Goal: Task Accomplishment & Management: Contribute content

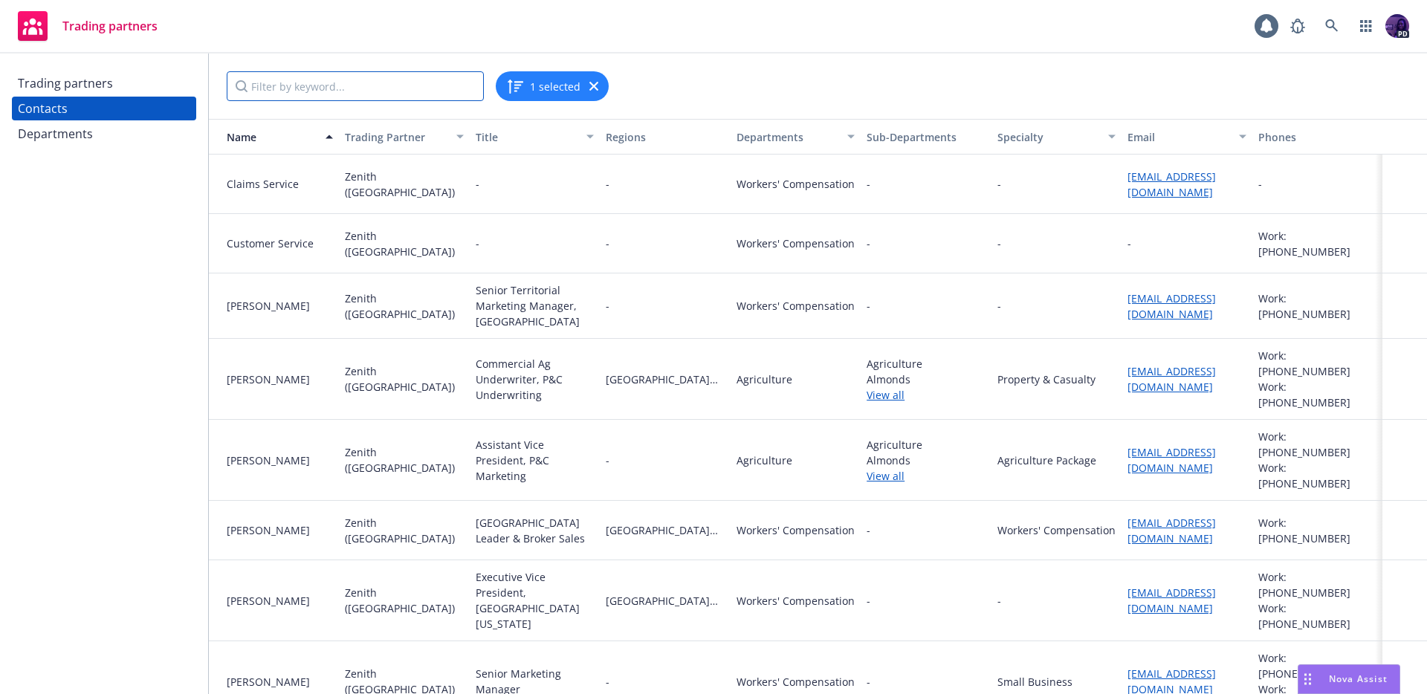
click at [365, 86] on input "Filter by keyword..." at bounding box center [355, 86] width 257 height 30
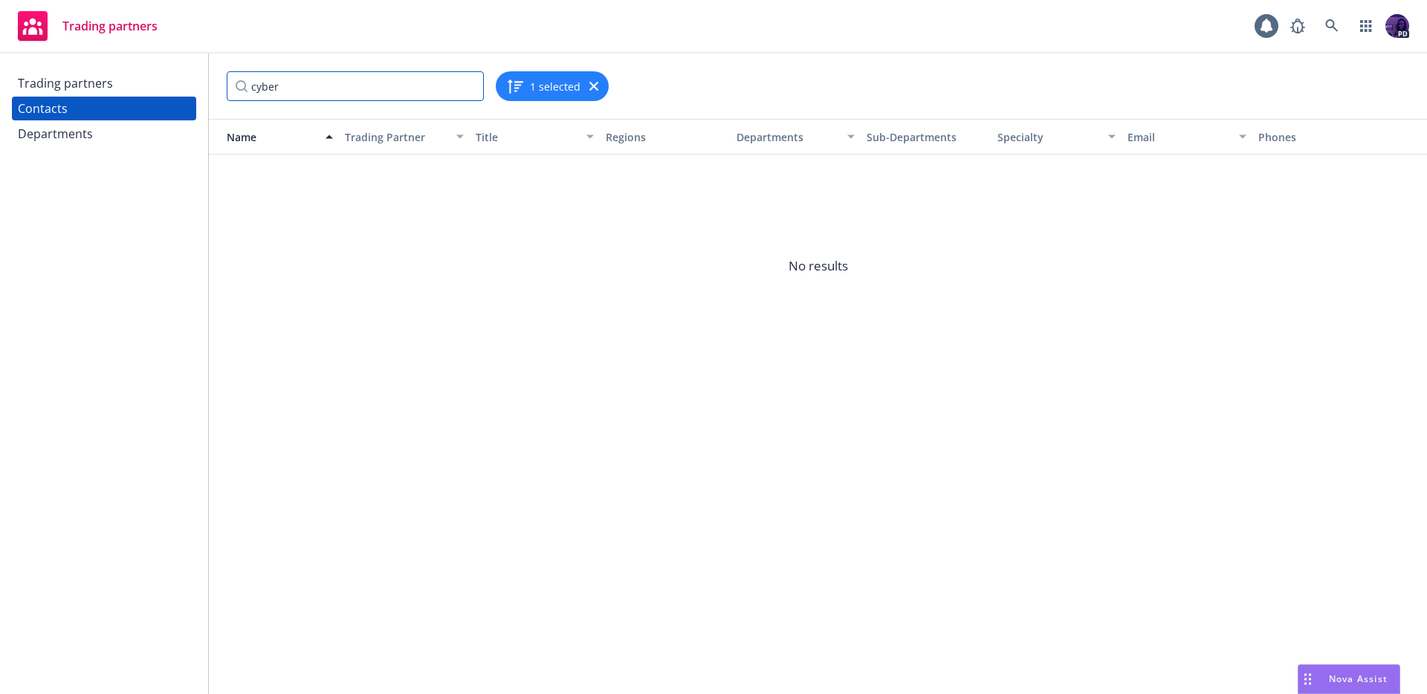
type input "cyber"
click at [598, 85] on div "1 selected" at bounding box center [552, 86] width 113 height 30
click at [594, 85] on icon "button" at bounding box center [593, 86] width 9 height 9
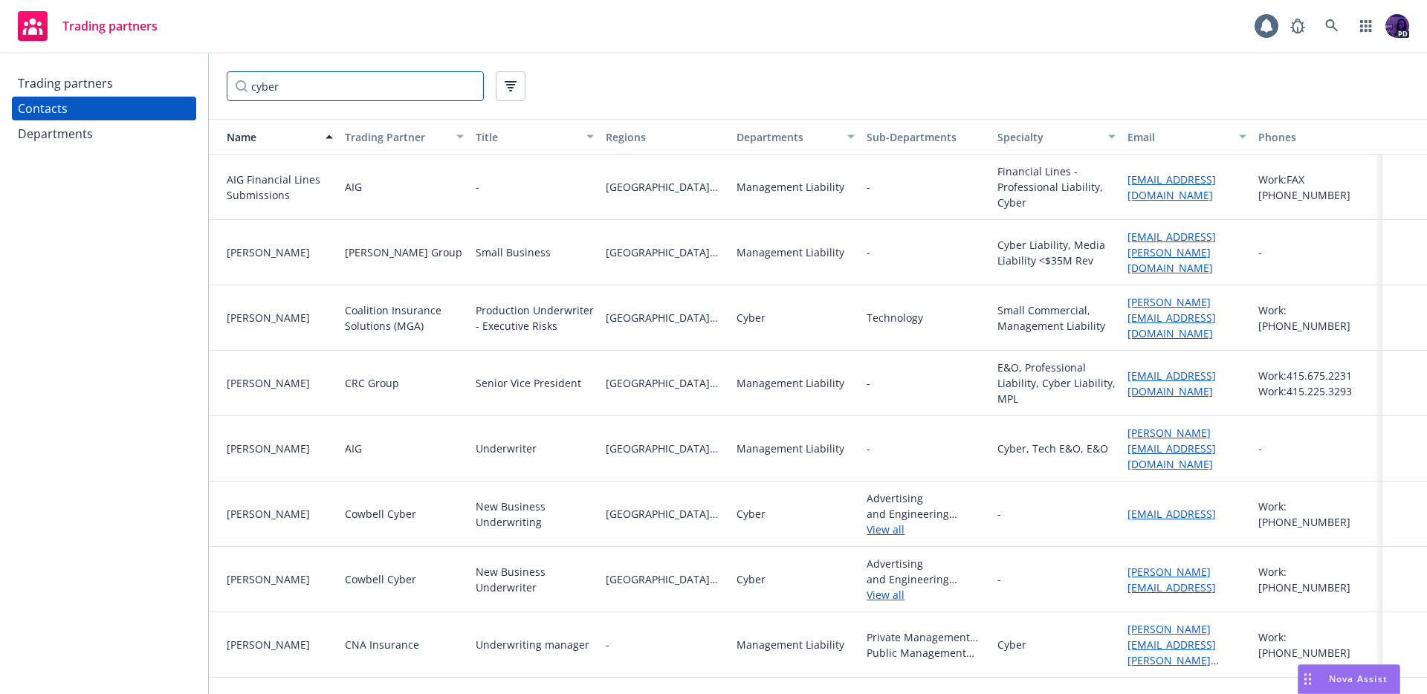
click at [381, 94] on input "cyber" at bounding box center [355, 86] width 257 height 30
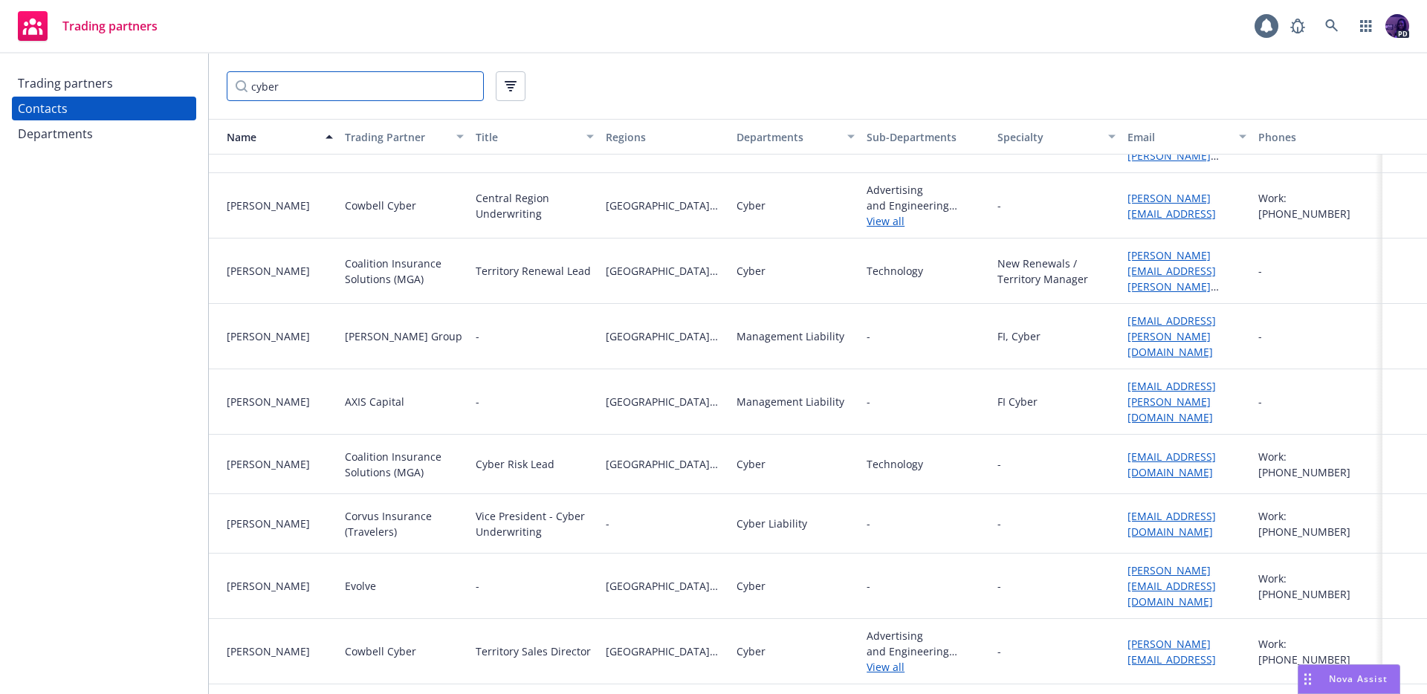
scroll to position [2905, 0]
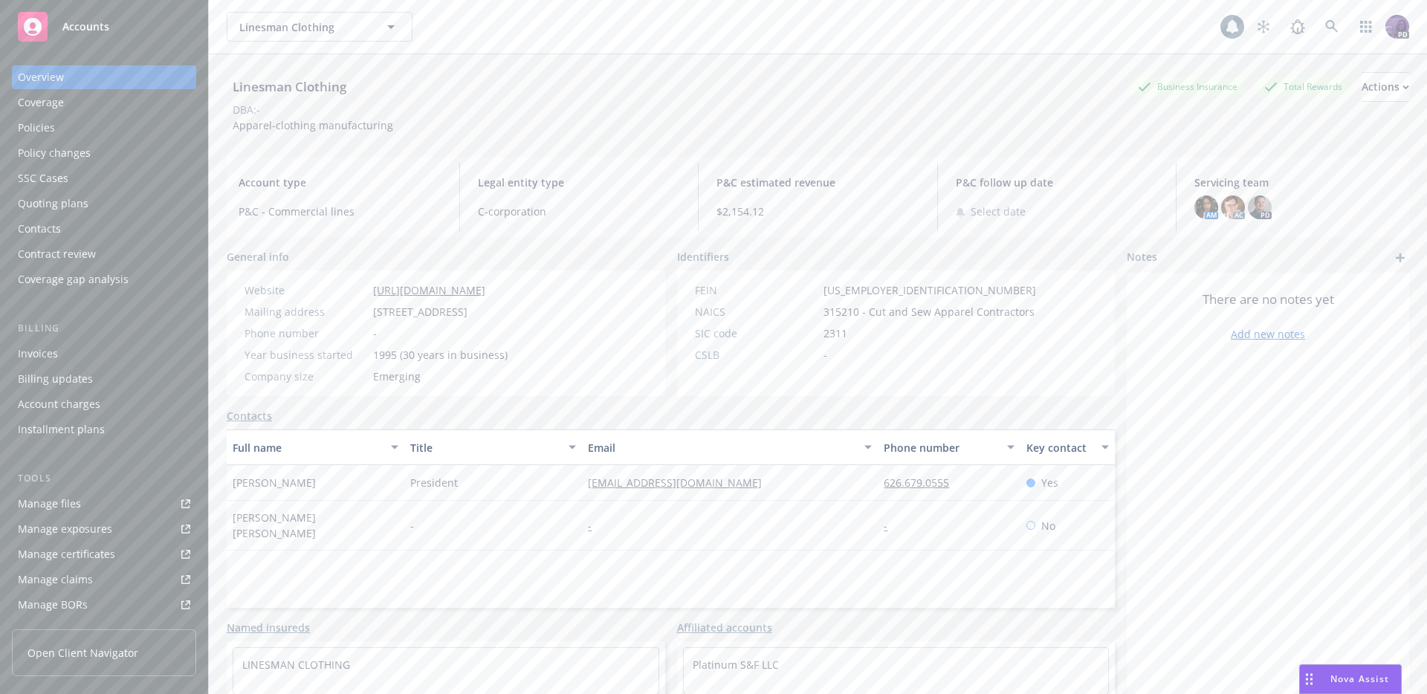
click at [141, 205] on div "Quoting plans" at bounding box center [104, 204] width 172 height 24
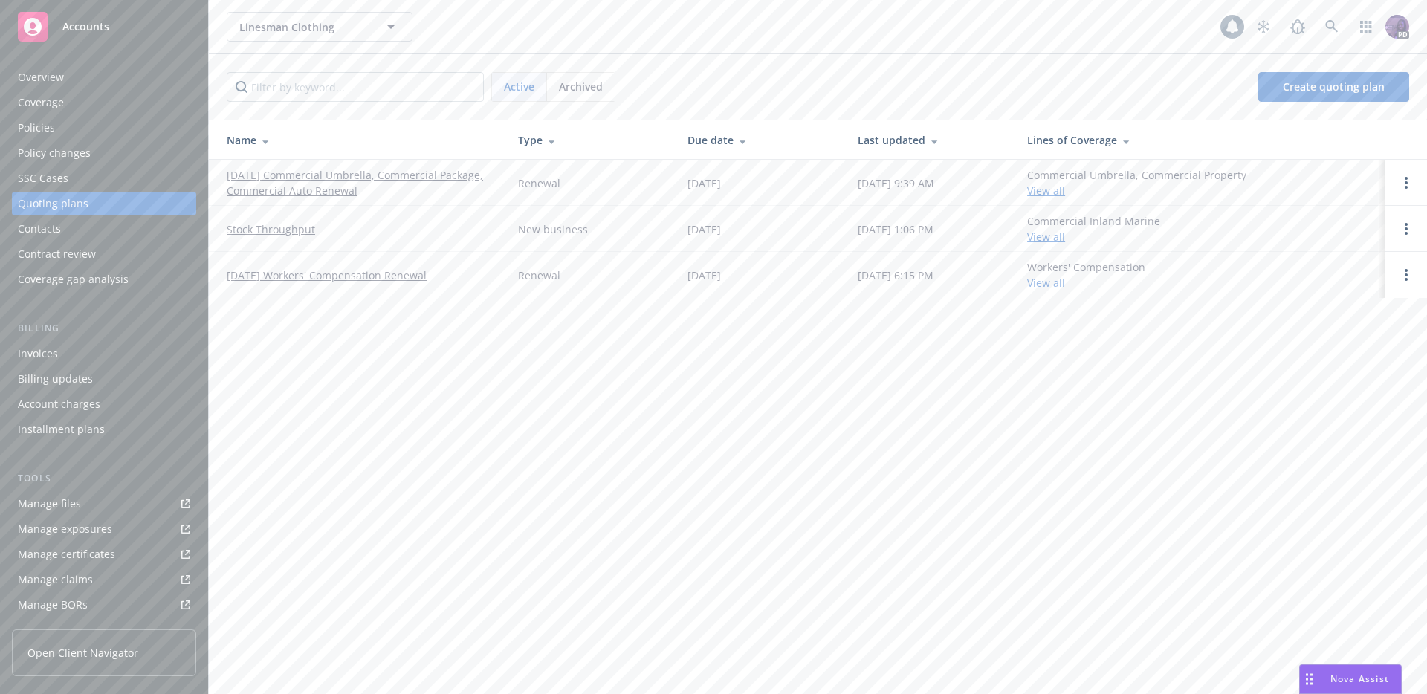
click at [332, 193] on link "09/01/25 Commercial Umbrella, Commercial Package, Commercial Auto Renewal" at bounding box center [361, 182] width 268 height 31
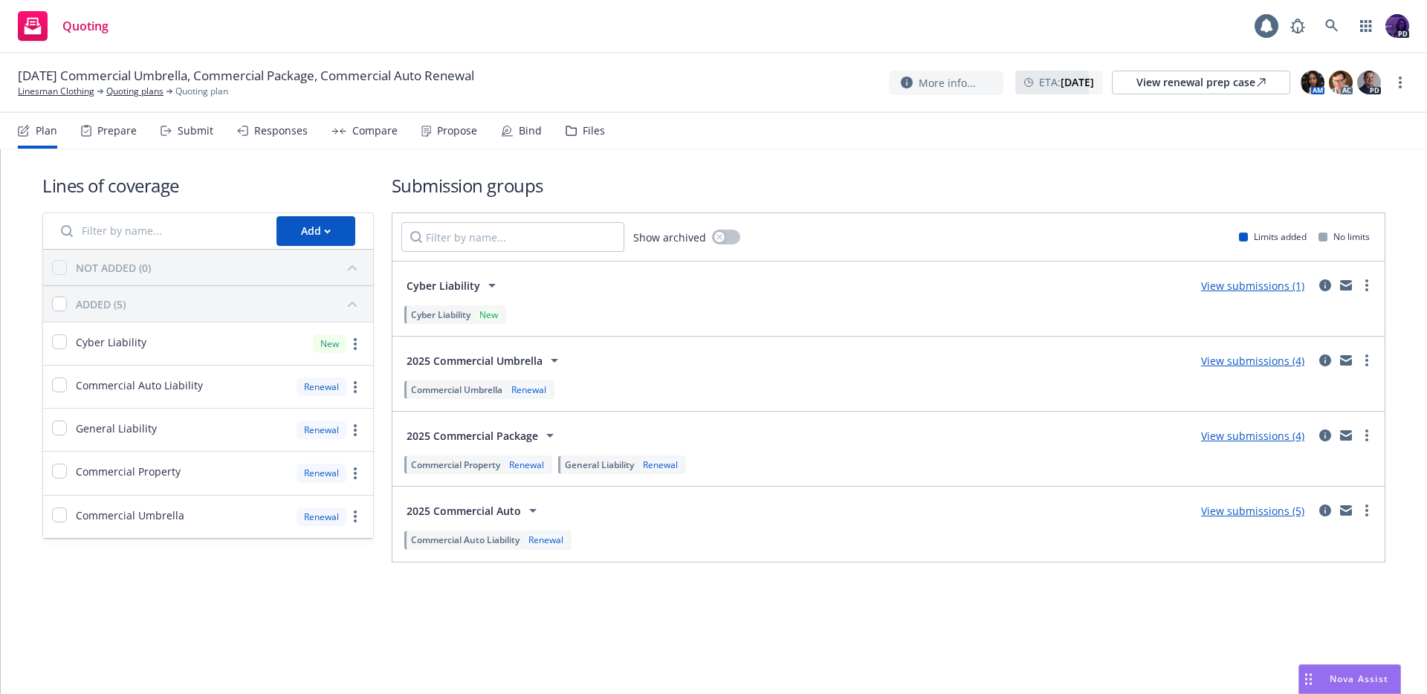
click at [383, 142] on div "Compare" at bounding box center [365, 131] width 66 height 36
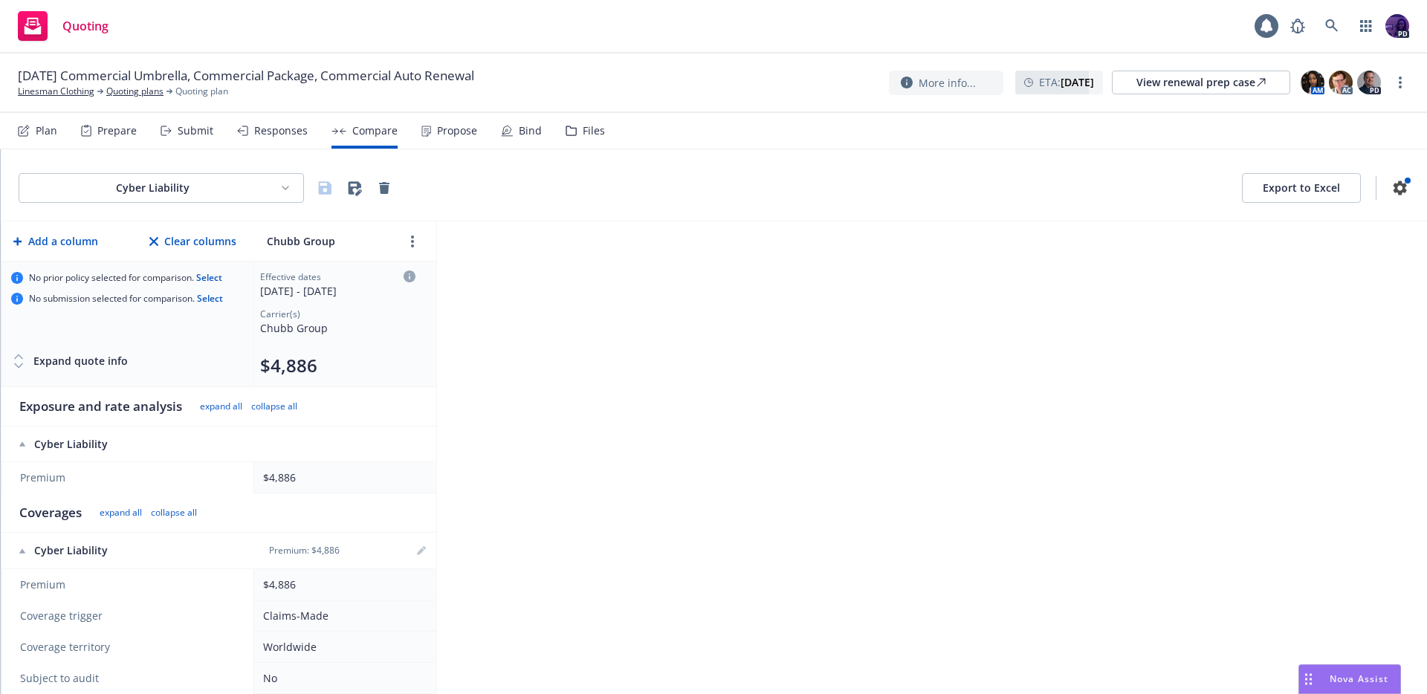
click at [268, 137] on div "Responses" at bounding box center [272, 131] width 71 height 36
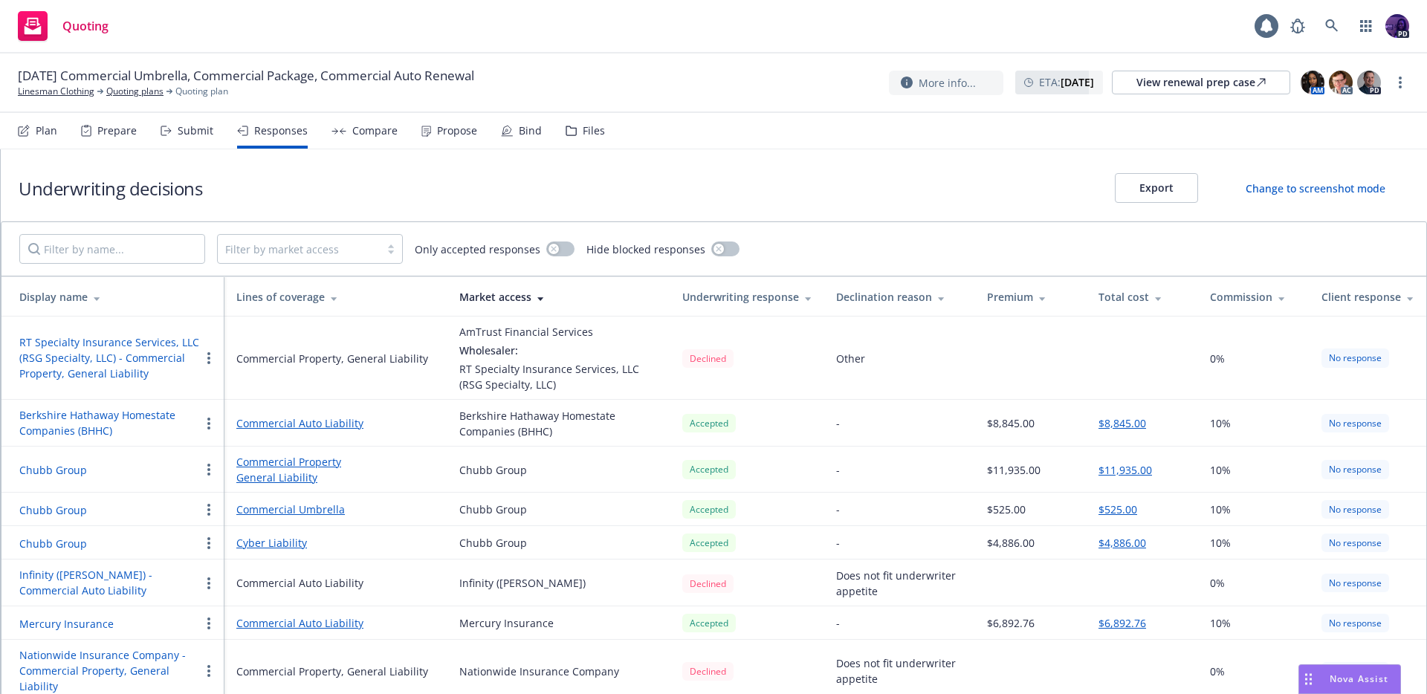
click at [438, 140] on div "Propose" at bounding box center [449, 131] width 56 height 36
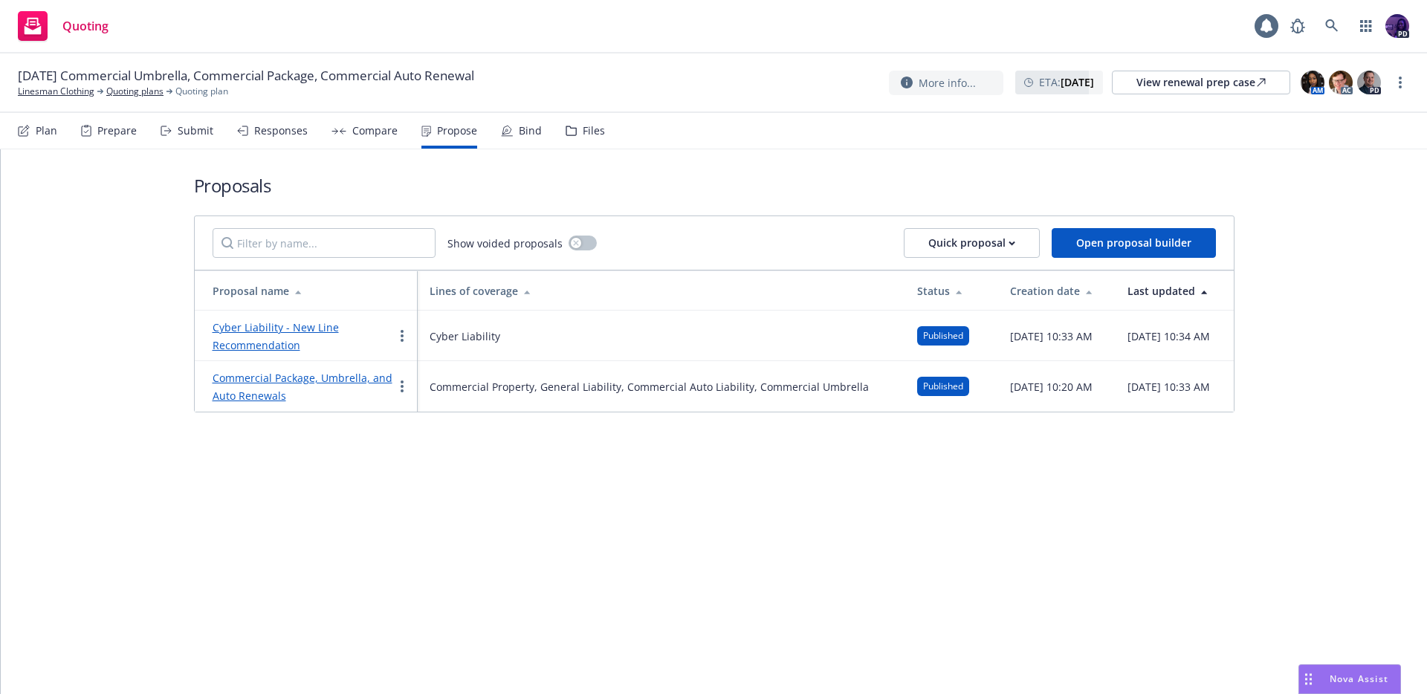
click at [300, 382] on link "Commercial Package, Umbrella, and Auto Renewals" at bounding box center [303, 387] width 180 height 32
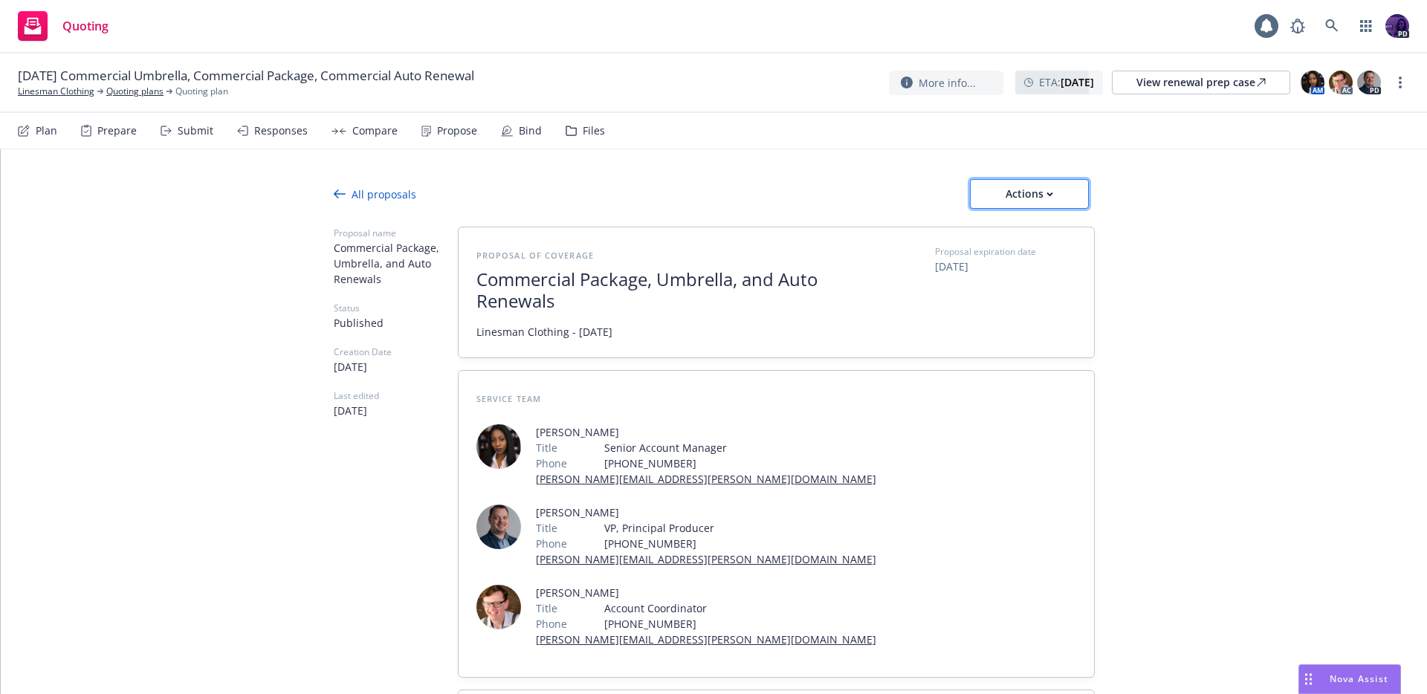
click at [1035, 190] on div "Actions" at bounding box center [1030, 194] width 70 height 28
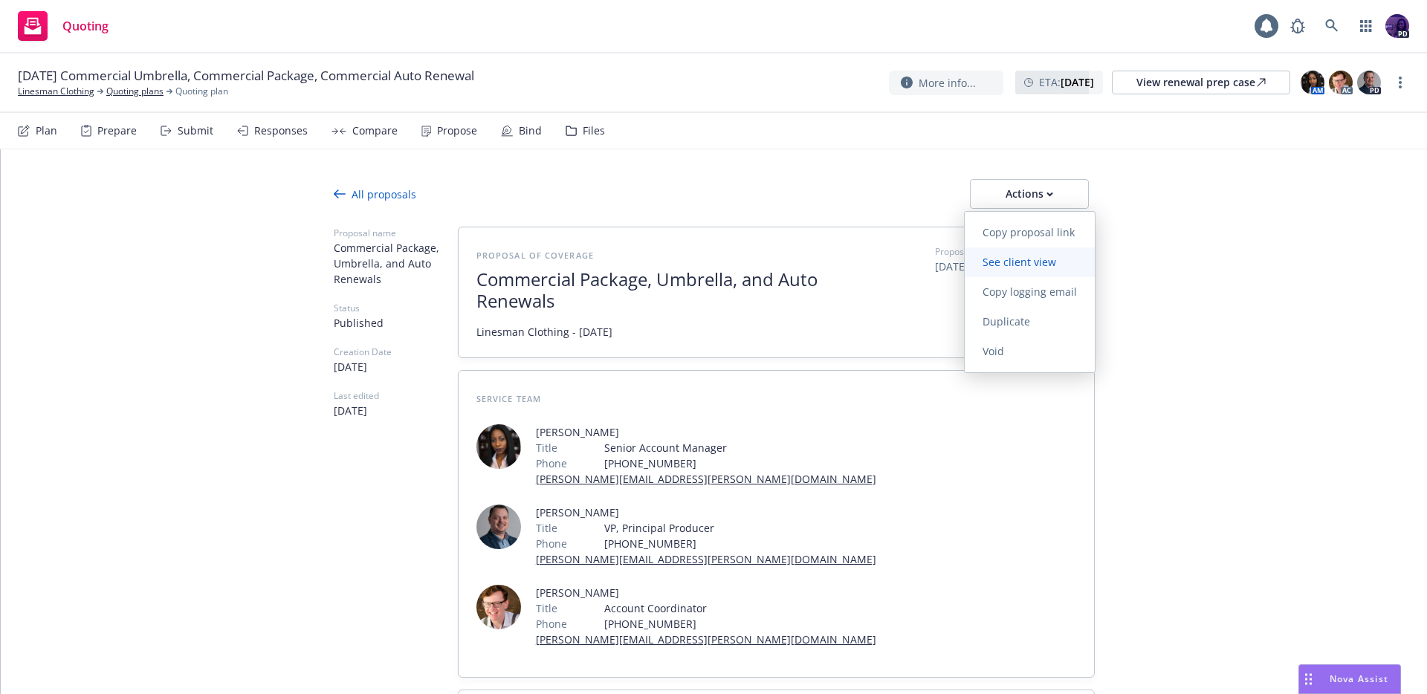
click at [1024, 254] on link "See client view" at bounding box center [1030, 263] width 130 height 30
type textarea "x"
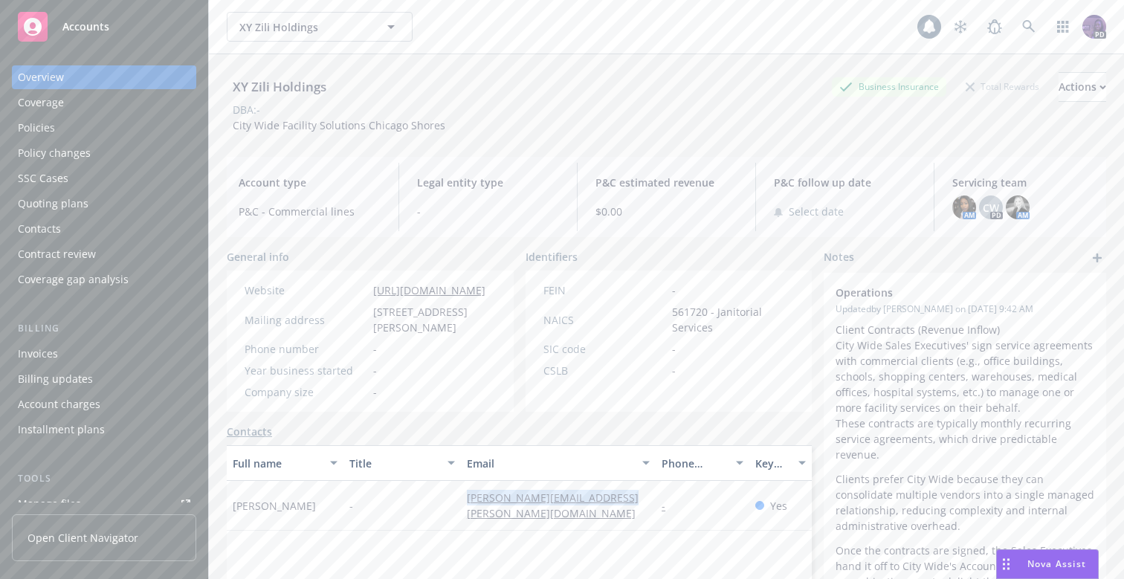
drag, startPoint x: 636, startPoint y: 508, endPoint x: 450, endPoint y: 501, distance: 186.0
click at [450, 501] on div "Abraham Zelee - abraham.zelee@gocitywide.com - Yes" at bounding box center [519, 506] width 585 height 50
copy div "abraham.zelee@gocitywide.com"
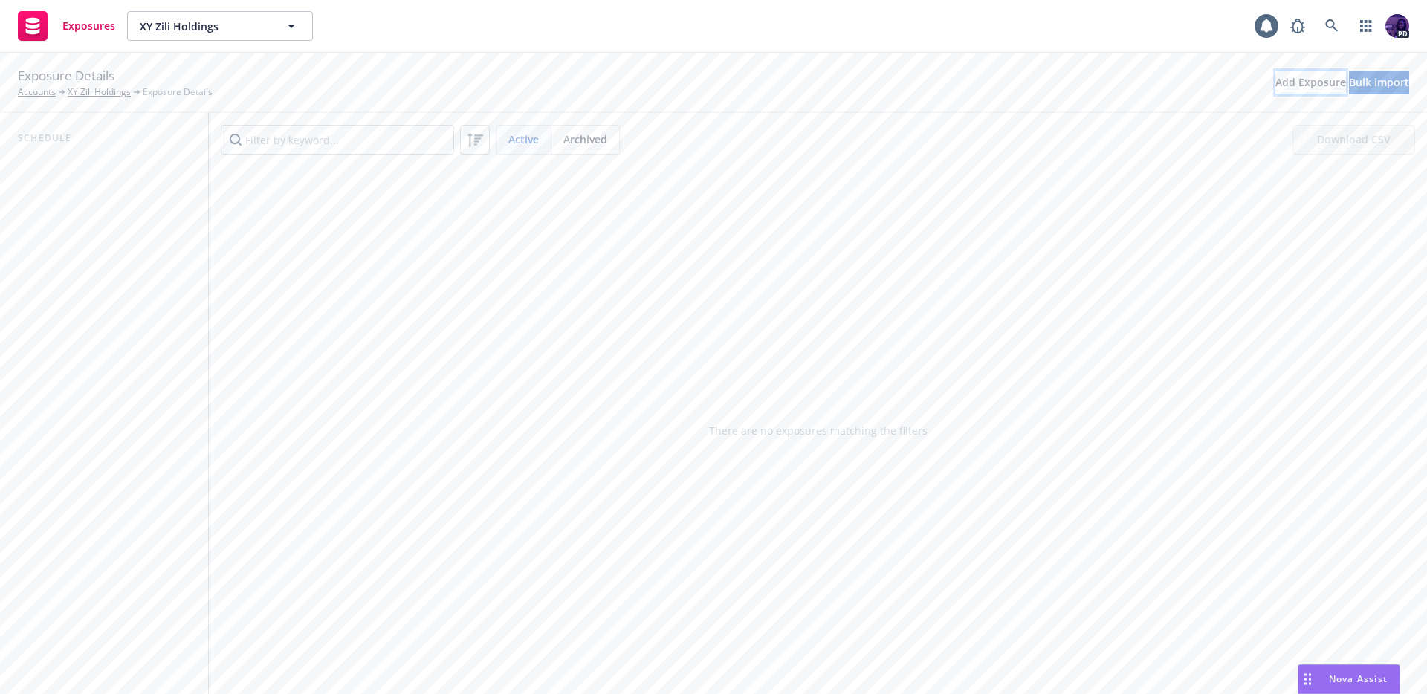
click at [1276, 83] on div "Add Exposure" at bounding box center [1311, 82] width 71 height 22
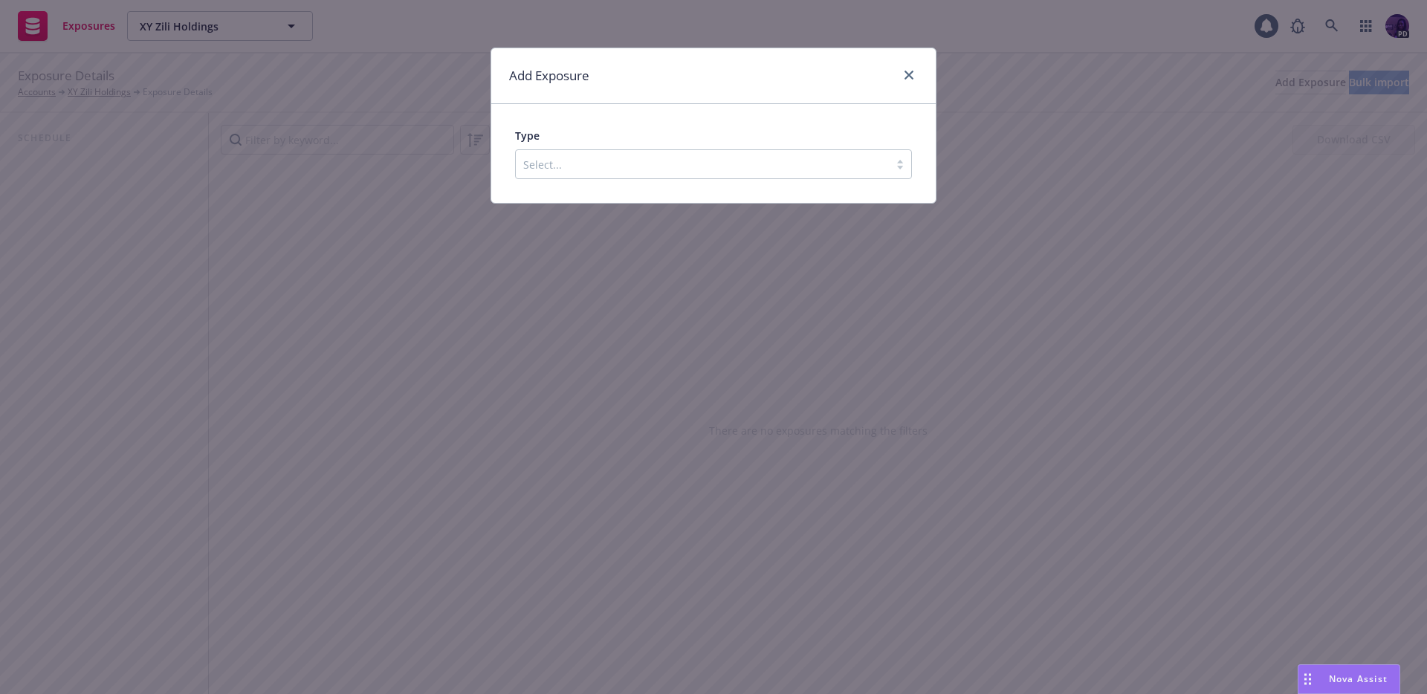
click at [691, 159] on div at bounding box center [702, 164] width 358 height 18
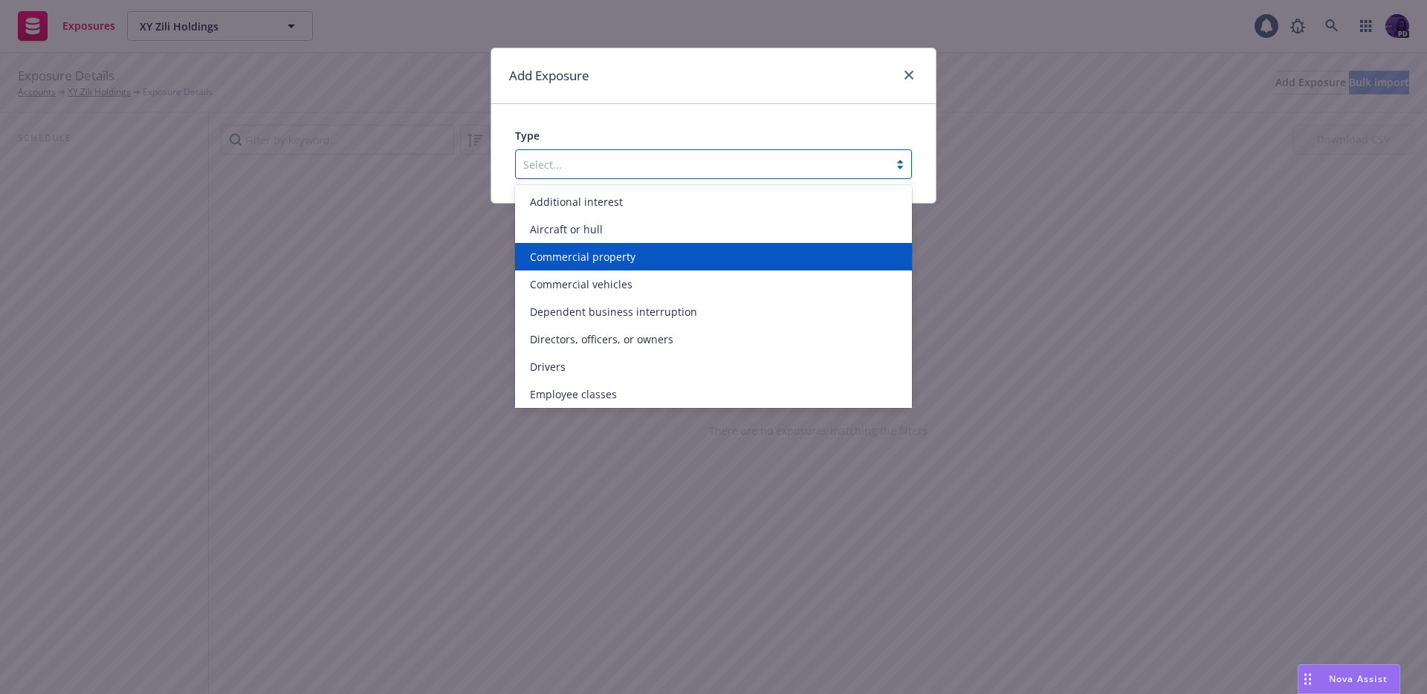
click at [670, 248] on div "Commercial property" at bounding box center [713, 257] width 397 height 28
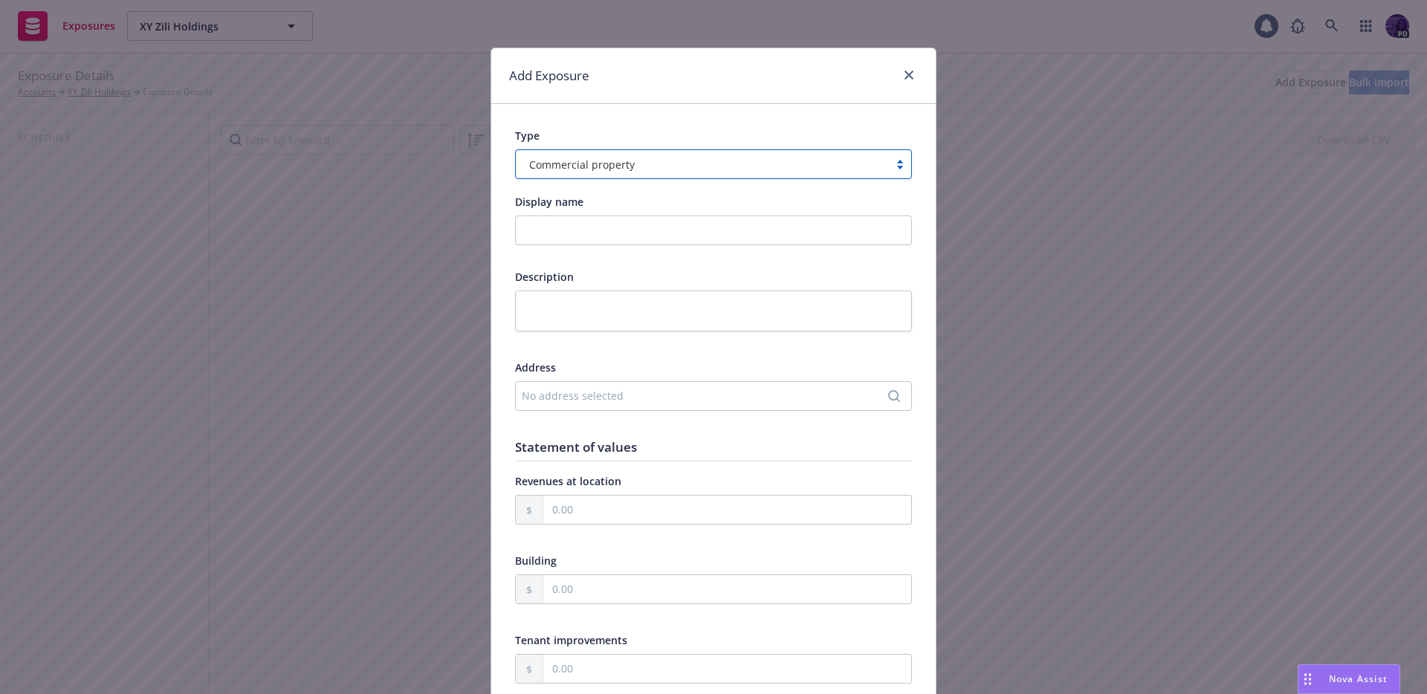
click at [602, 397] on div "No address selected" at bounding box center [706, 396] width 369 height 16
click at [673, 441] on div "Add custom address" at bounding box center [708, 441] width 278 height 30
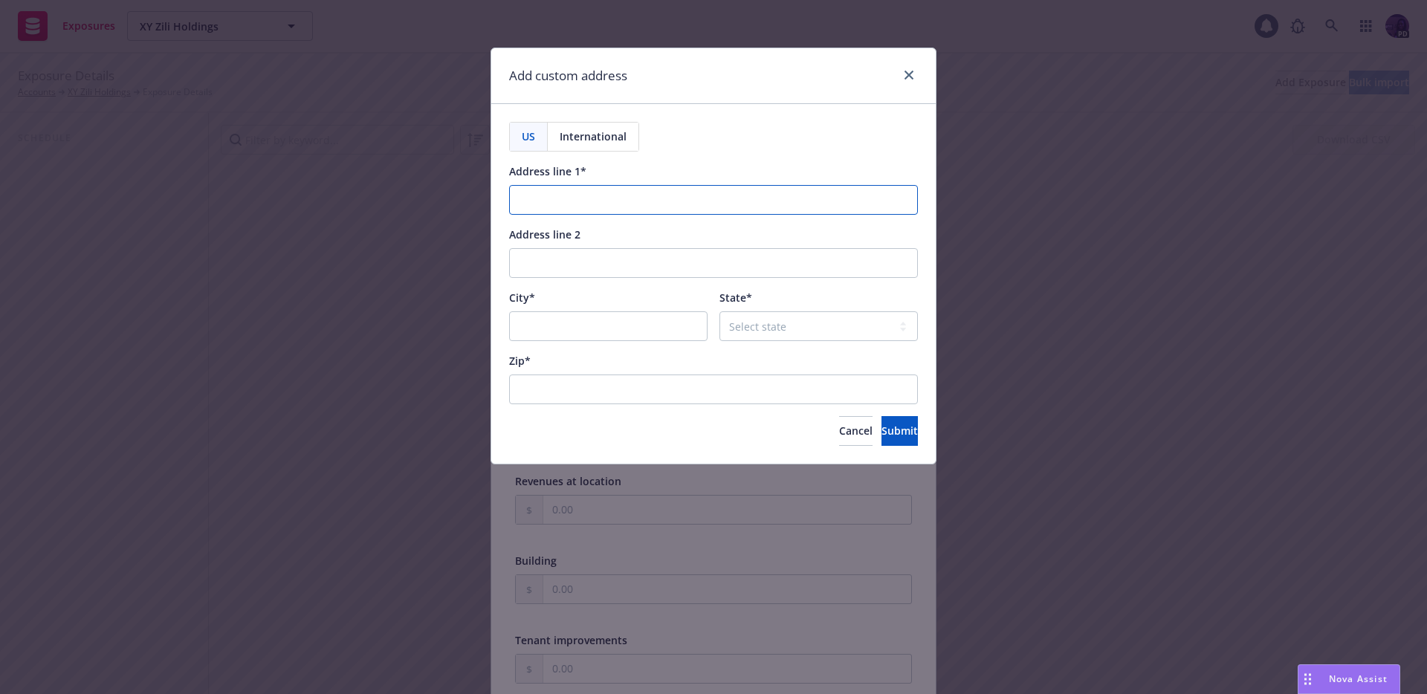
click at [620, 198] on input "Address line 1*" at bounding box center [713, 200] width 409 height 30
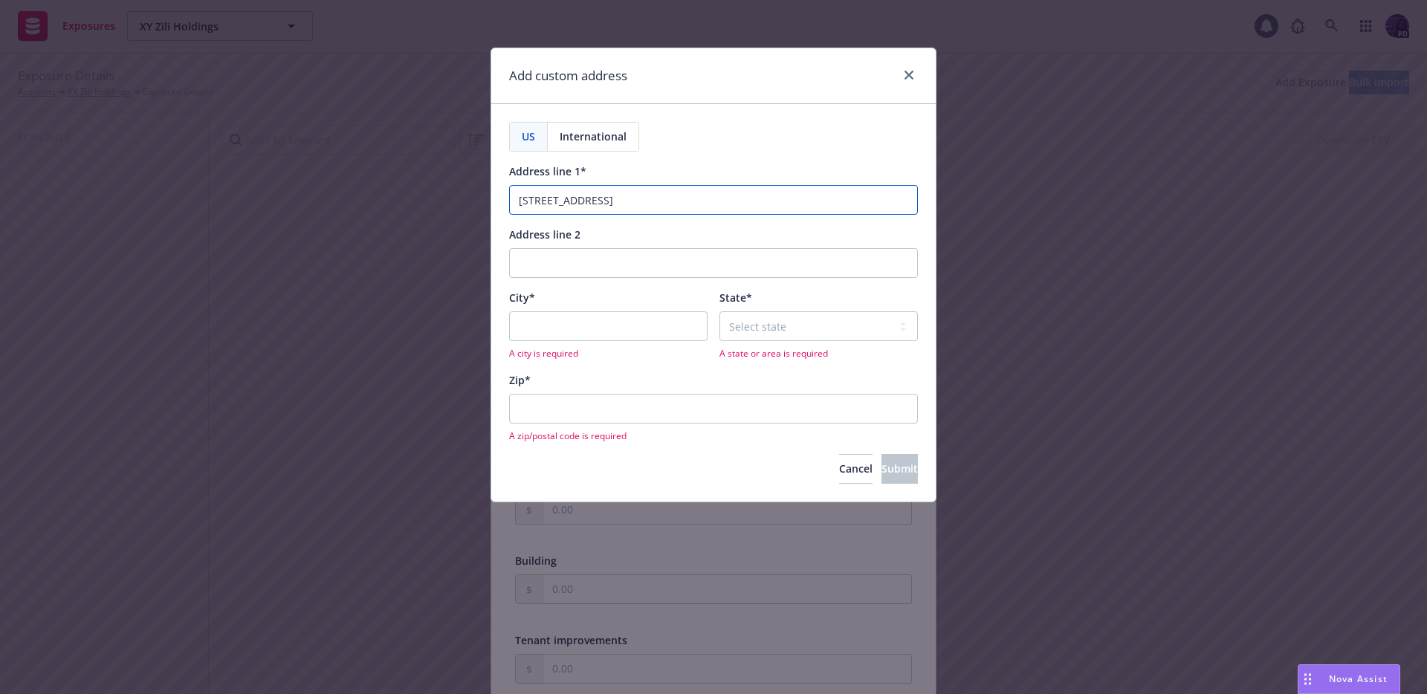
type input "[STREET_ADDRESS]"
type input "Suite 201"
type input "Munster"
select select "IN"
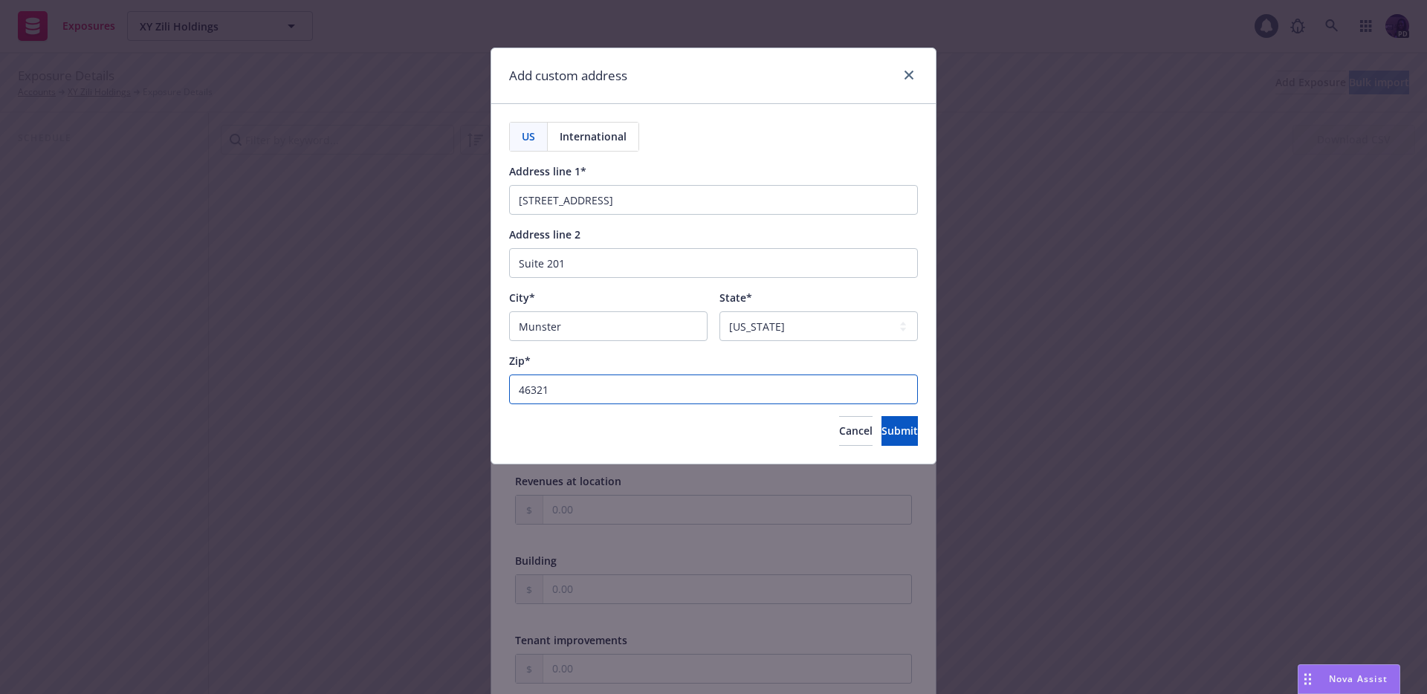
type input "46321"
click at [882, 436] on span "Submit" at bounding box center [900, 431] width 36 height 14
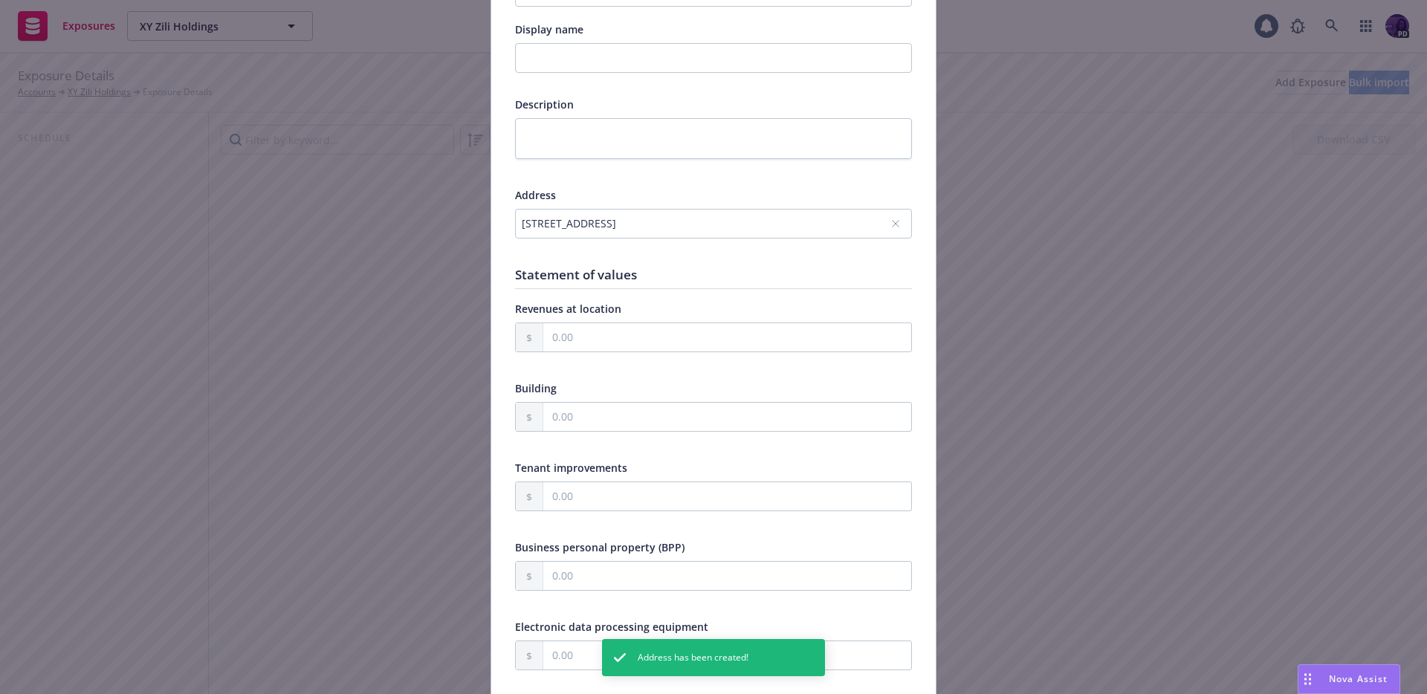
scroll to position [376, 0]
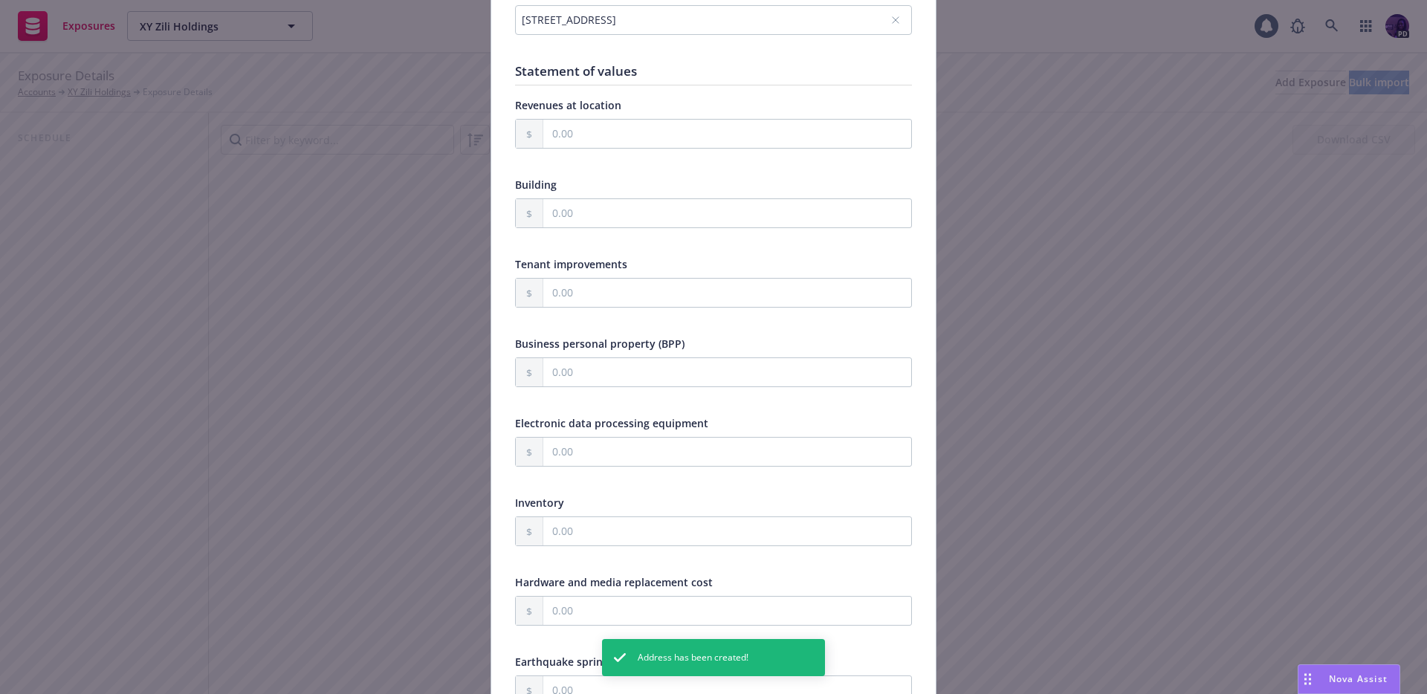
click at [752, 355] on div "Business personal property (BPP)" at bounding box center [713, 371] width 397 height 71
click at [743, 372] on input "text" at bounding box center [727, 372] width 368 height 28
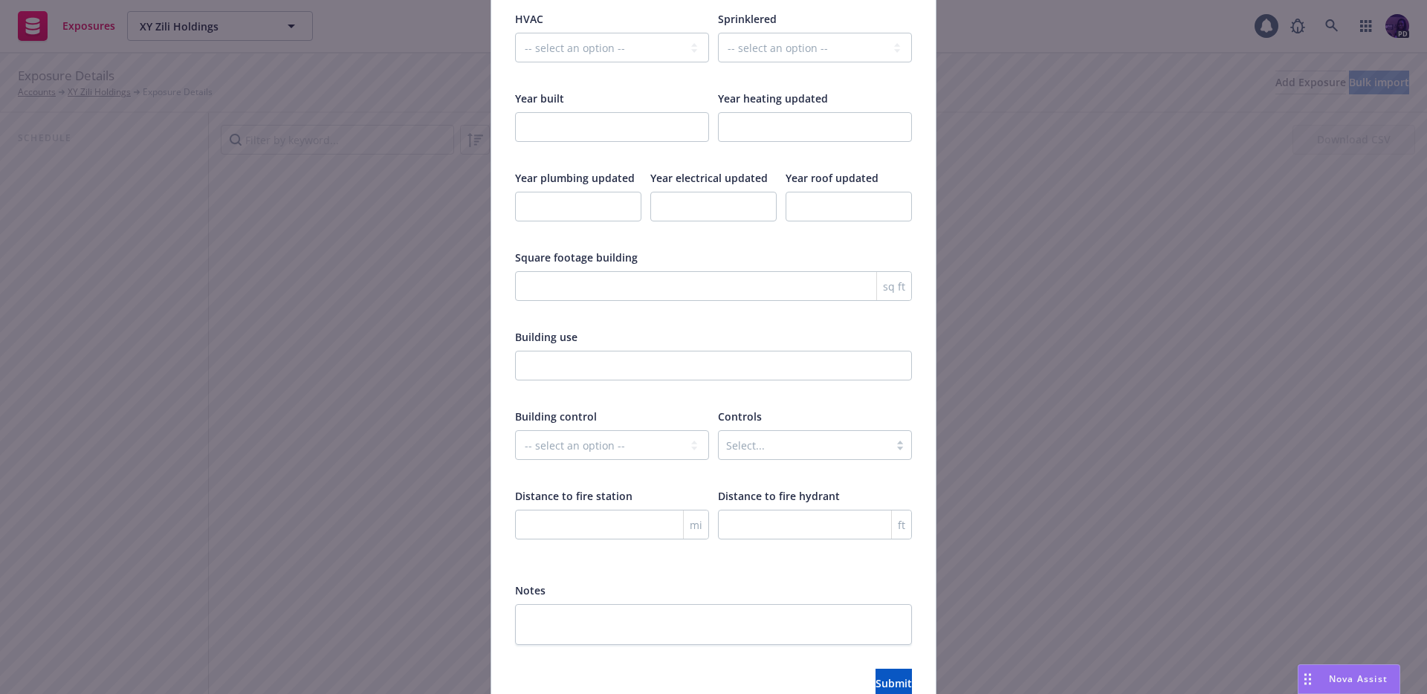
scroll to position [2323, 0]
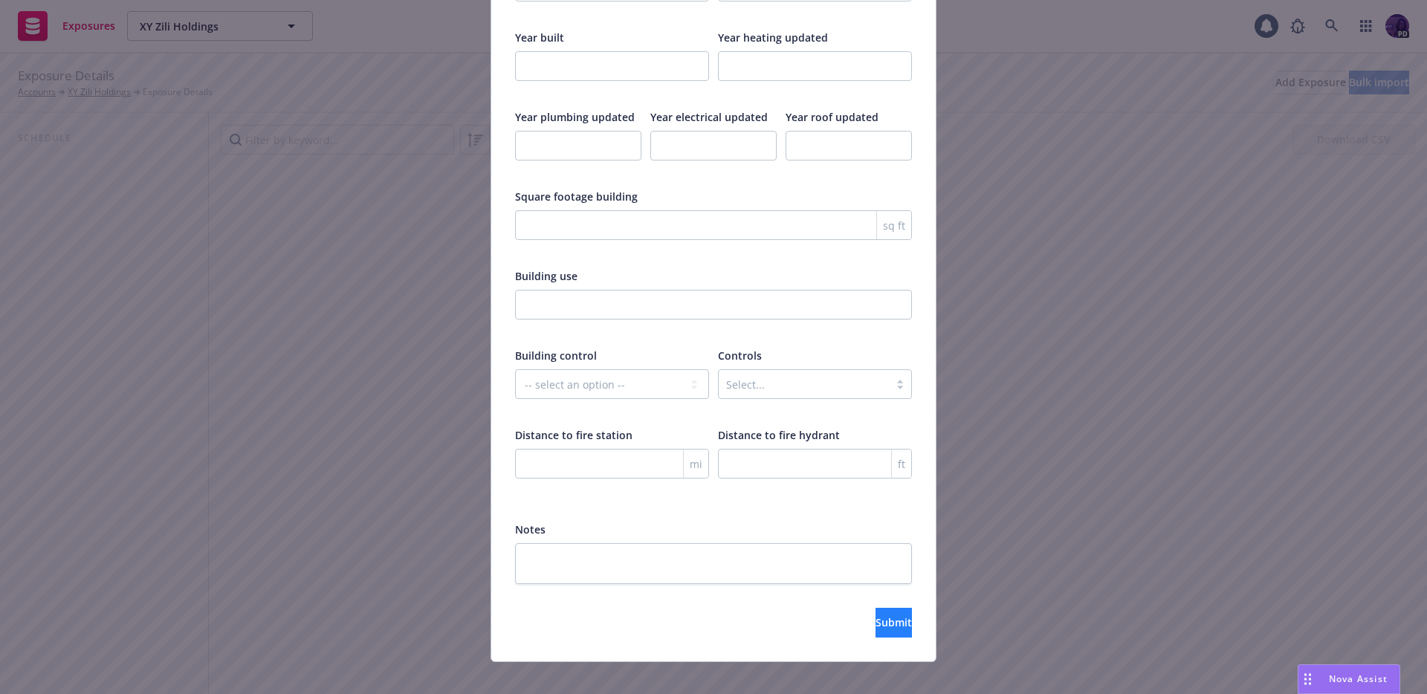
type input "5,000.00"
click at [876, 608] on button "Submit" at bounding box center [894, 623] width 36 height 30
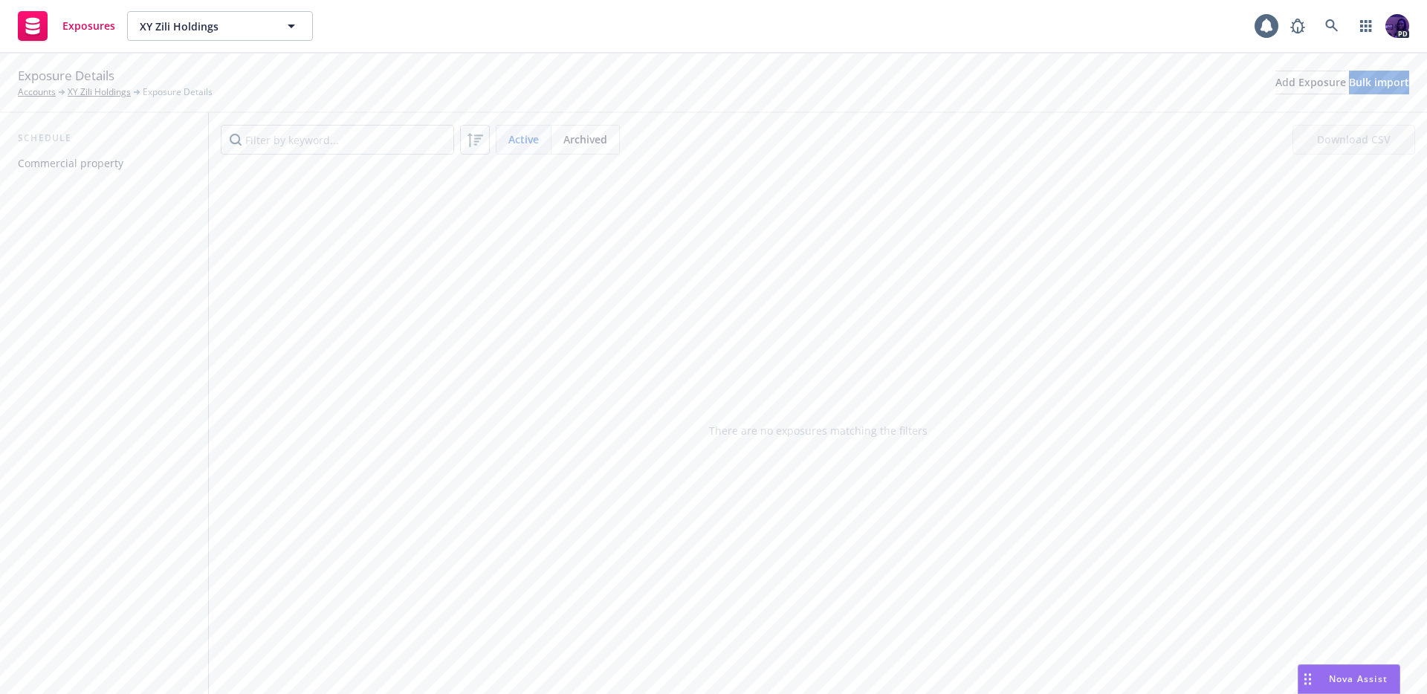
click at [140, 164] on div "Commercial property" at bounding box center [104, 164] width 172 height 24
